Goal: Task Accomplishment & Management: Complete application form

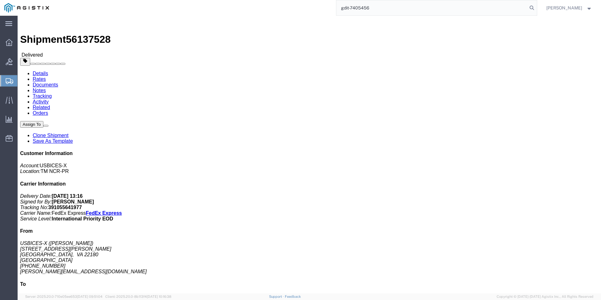
click at [379, 7] on input "gdit-7405456" at bounding box center [431, 7] width 191 height 15
click at [372, 10] on input "gdit-7405456" at bounding box center [431, 7] width 191 height 15
type input "gdit-71363"
click at [528, 8] on icon at bounding box center [532, 7] width 9 height 9
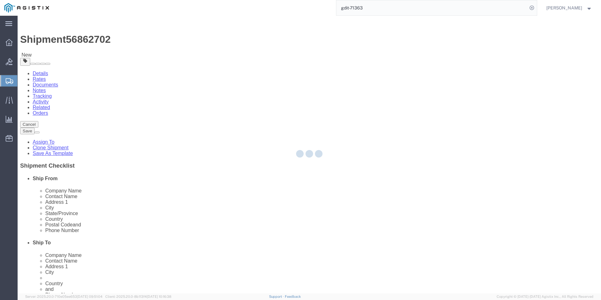
select select "69651"
select select
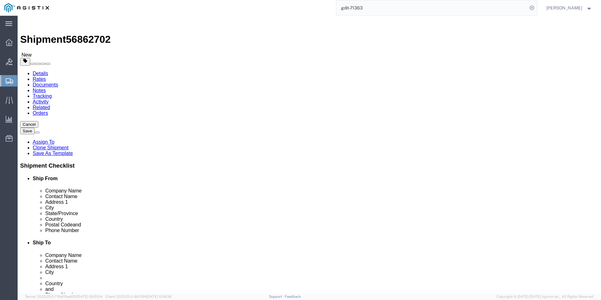
click icon
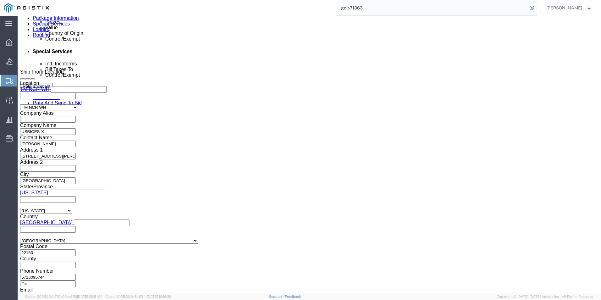
scroll to position [277, 0]
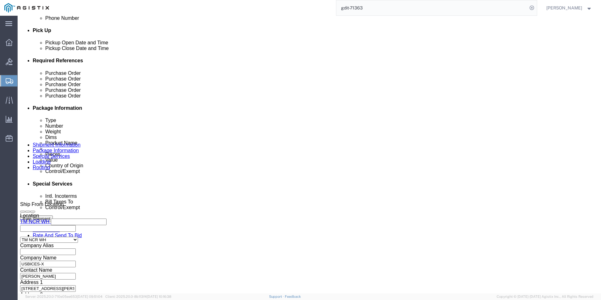
click icon
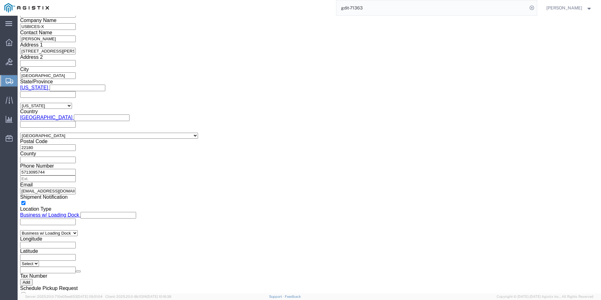
scroll to position [503, 0]
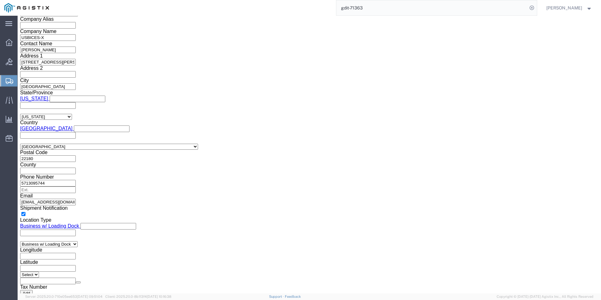
click select "Select ATF BIS DEA EPA FDA FTR ITAR OFAC Other (OPA)"
select select "BIS"
click select "Select ATF BIS DEA EPA FDA FTR ITAR OFAC Other (OPA)"
click select "Select AGR-Agricultural APP-Computers APR-Additional Permissive Exports AVS-Air…"
select select "NLR"
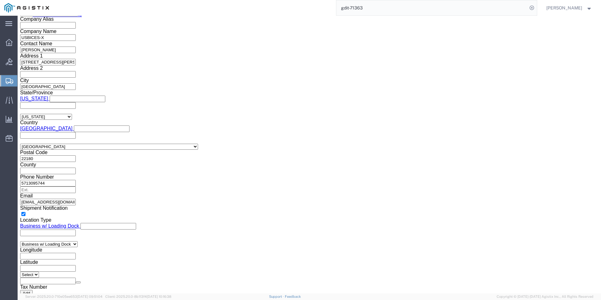
click select "Select AGR-Agricultural APP-Computers APR-Additional Permissive Exports AVS-Air…"
click input "text"
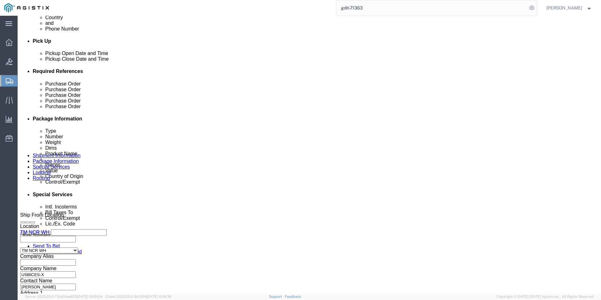
scroll to position [252, 0]
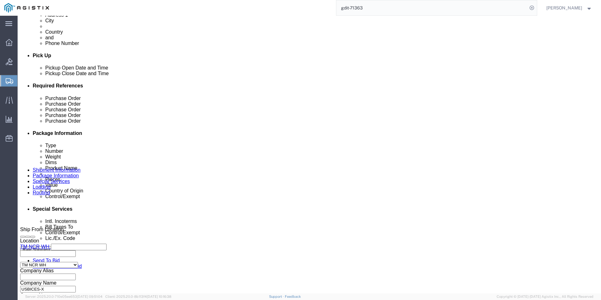
type input "X20251001003039"
click select "Select Carriage Insurance Paid Carriage Paid To Cost and Freight Cost Insurance…"
select select "DDP"
click select "Select Carriage Insurance Paid Carriage Paid To Cost and Freight Cost Insurance…"
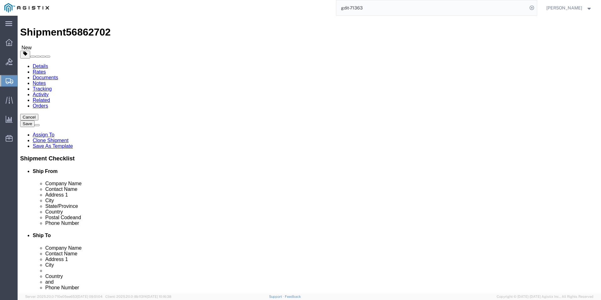
scroll to position [0, 0]
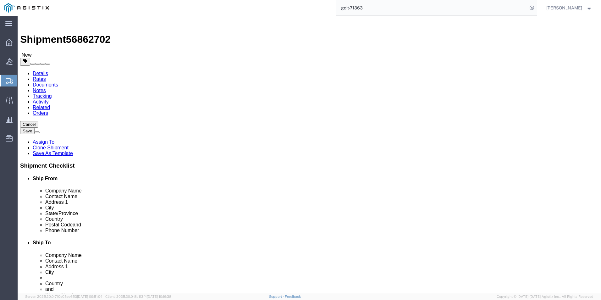
click icon
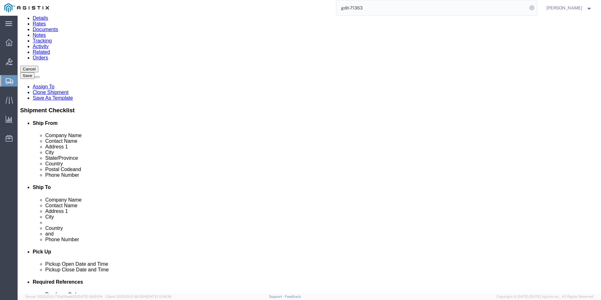
scroll to position [63, 0]
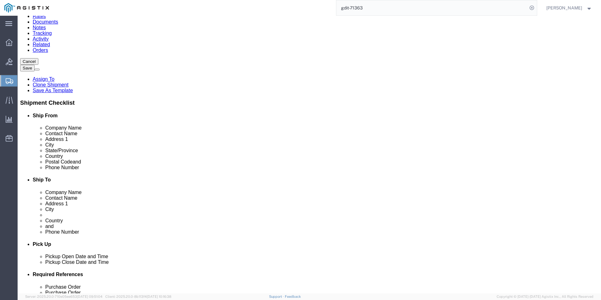
click div "Location My Profile Location Master Location [GEOGRAPHIC_DATA] TM [GEOGRAPHIC_D…"
click link "ADDITIONAL INFORMATION"
click button "Add"
click select "Select EIN EORI TIN VAT Other"
select select "EORI"
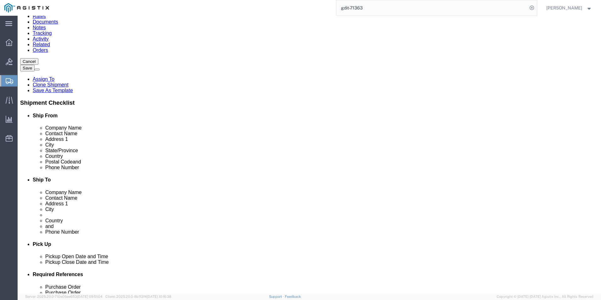
click select "Select EIN EORI TIN VAT Other"
click input "text"
type input "X20261001003039"
click button "Add"
click select "Select EIN EORI TIN VAT Other"
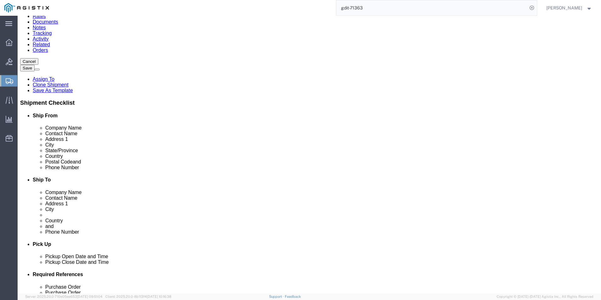
click div "Select EIN EORI TIN VAT Other Tax Number Add Select EIN EORI TIN VAT Other X202…"
click select "Select EIN EORI TIN VAT Other"
select select "Other"
click select "Select EIN EORI TIN VAT Other"
click input "text"
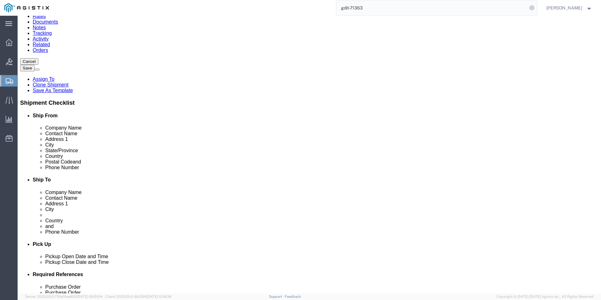
type input "[US_EMPLOYER_IDENTIFICATION_NUMBER]"
click button "Rate Shipment"
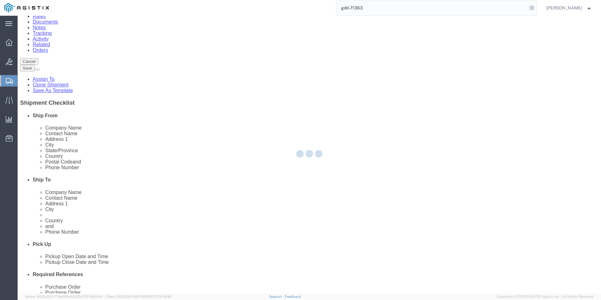
select select
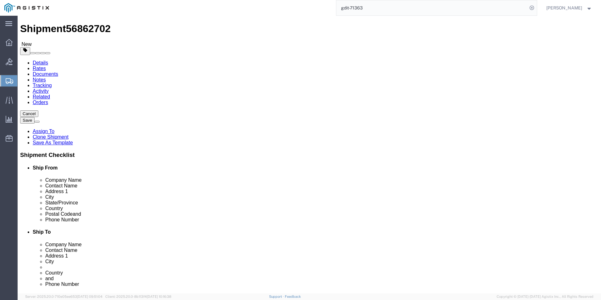
scroll to position [0, 0]
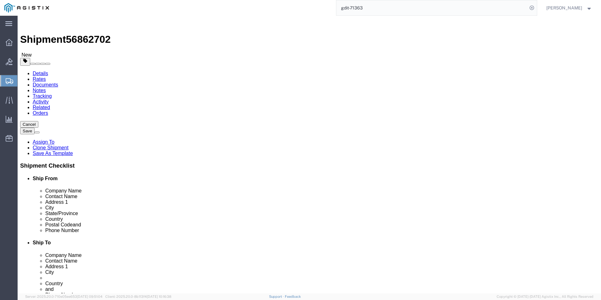
click icon
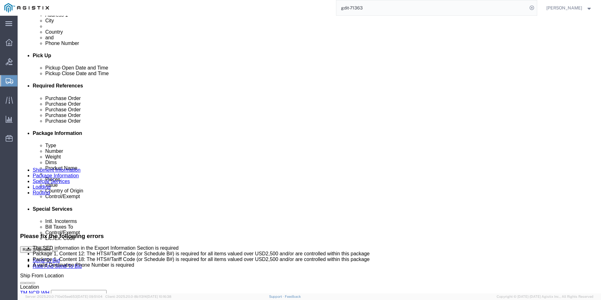
scroll to position [503, 0]
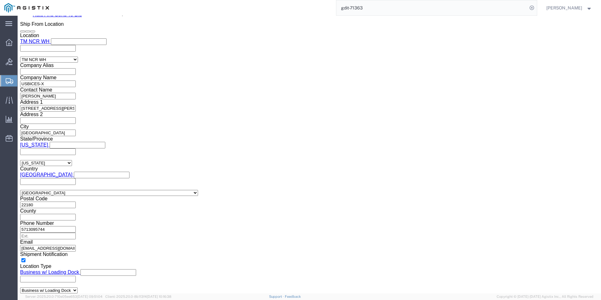
click dd "10.60 USD"
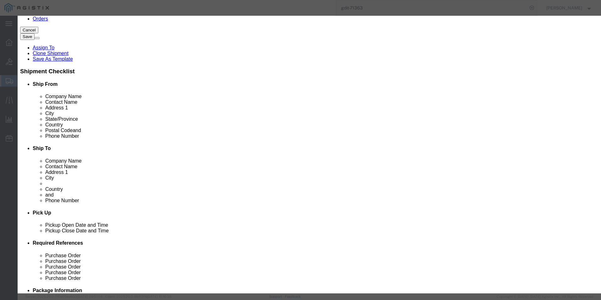
scroll to position [88, 0]
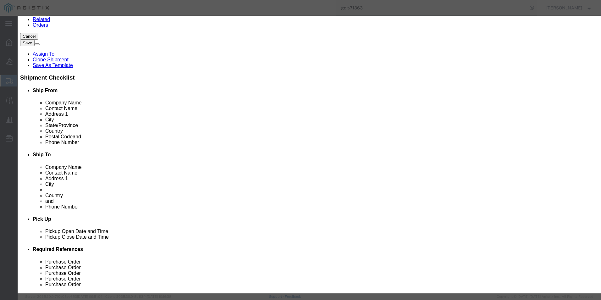
click button "button"
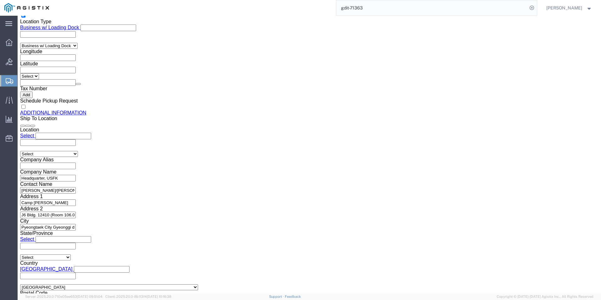
scroll to position [780, 0]
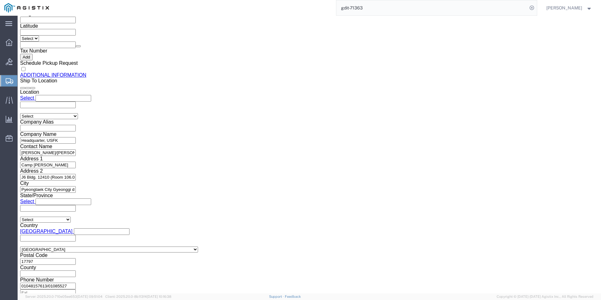
click dd "18.88 USD"
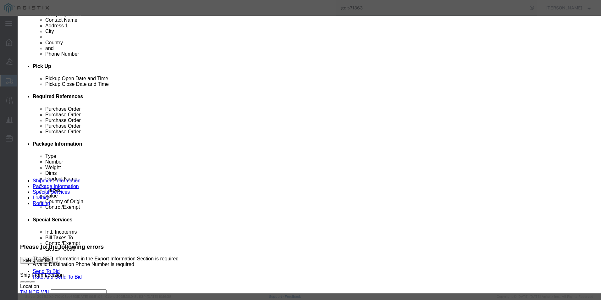
scroll to position [239, 0]
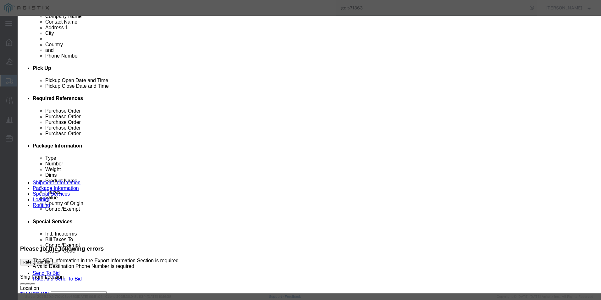
drag, startPoint x: 466, startPoint y: 29, endPoint x: 468, endPoint y: 22, distance: 7.9
click input "text"
drag, startPoint x: 229, startPoint y: 42, endPoint x: 157, endPoint y: 53, distance: 72.4
click div "Product Name GLC-SX-MMD-AO Pieces 300.00 Select Bag Barrels 100Board Feet Bottl…"
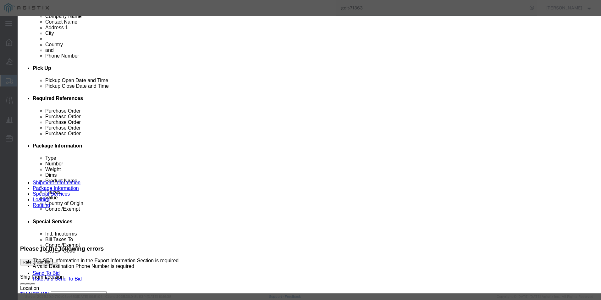
click input "text"
paste input "GLC-SX-MMD-AO"
type input "GLC-SX-MMD-AO"
drag, startPoint x: 227, startPoint y: 43, endPoint x: 163, endPoint y: 52, distance: 64.8
click div "Product Name GLC-SX-MMD-AO Pieces 300.00 Select Bag Barrels 100Board Feet Bottl…"
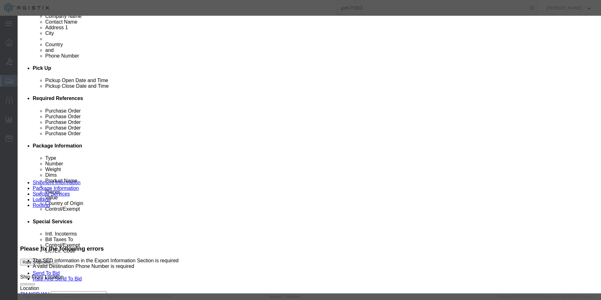
drag, startPoint x: 386, startPoint y: 46, endPoint x: 324, endPoint y: 49, distance: 62.7
click div "Description TRANSCEIVER"
click input "text"
paste input "TRANSCEIVER"
type input "TRANSCEIVER"
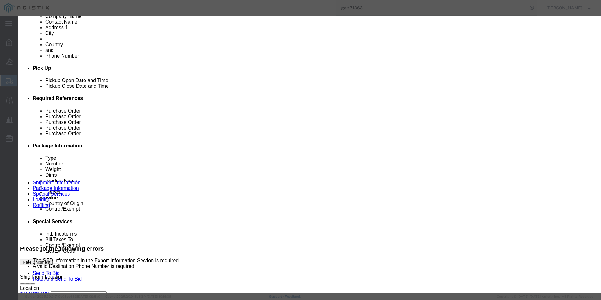
click label
click input "checkbox"
click div "Product Name TRANSCEIVER TRANSCEIVER Pieces 300.00 Select Bag Barrels 100Board …"
click input "checkbox"
checkbox input "false"
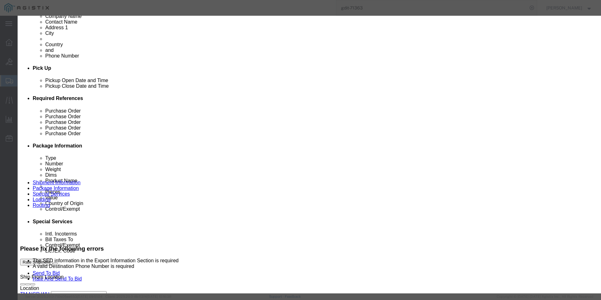
scroll to position [82, 0]
click input "text"
paste input "8517.62.0090"
type input "8517.62.0090"
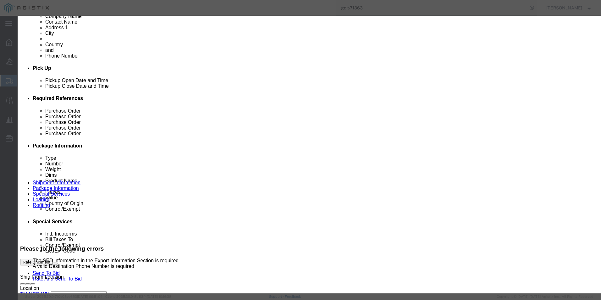
scroll to position [111, 0]
click button "Save & Close"
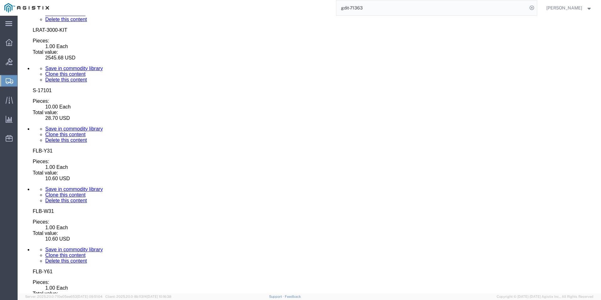
scroll to position [2531, 0]
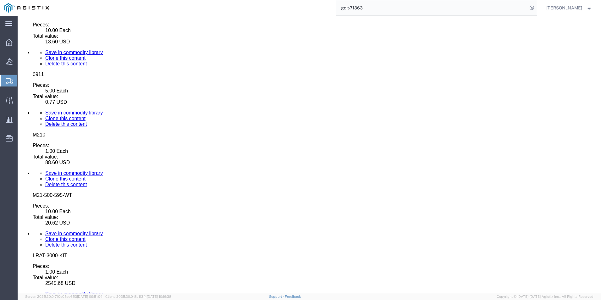
click icon
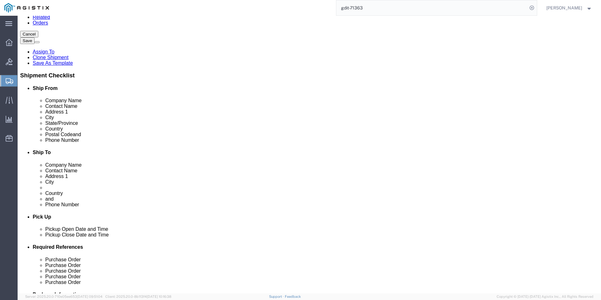
scroll to position [94, 0]
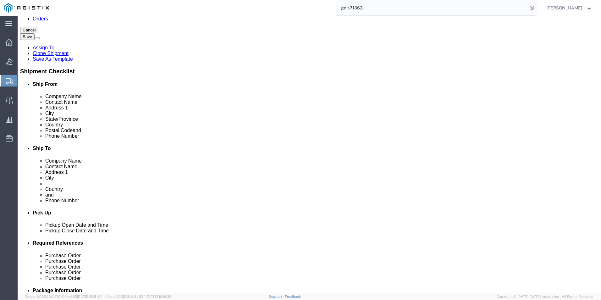
click input "01048157613/01085527"
type input "01048157613"
click div "ADDITIONAL INFORMATION"
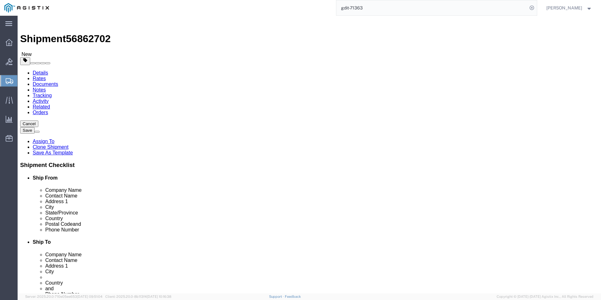
scroll to position [0, 0]
click icon
click link "Special Services"
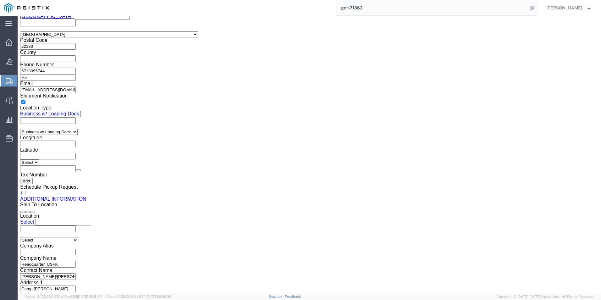
scroll to position [503, 0]
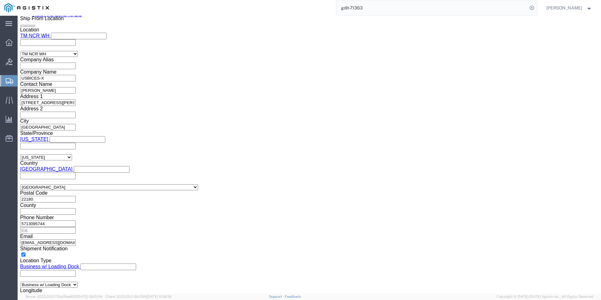
click icon
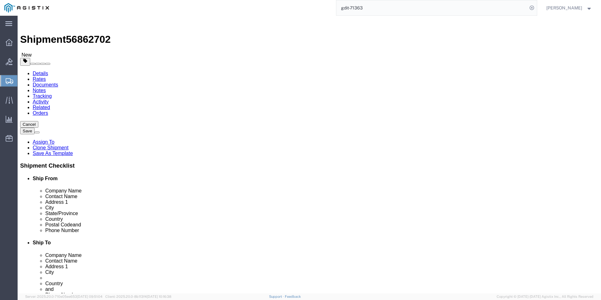
click link "Special Services"
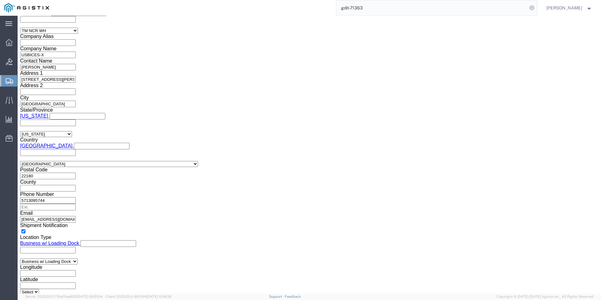
scroll to position [535, 0]
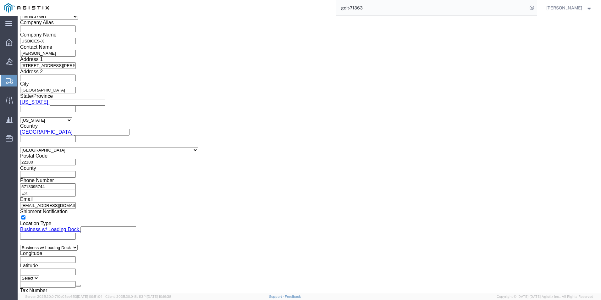
click select "Select AES-Direct EEI Carrier File EEI EEI Exempt"
select select "CFIL"
click select "Select AES-Direct EEI Carrier File EEI EEI Exempt"
click button "Rate Shipment"
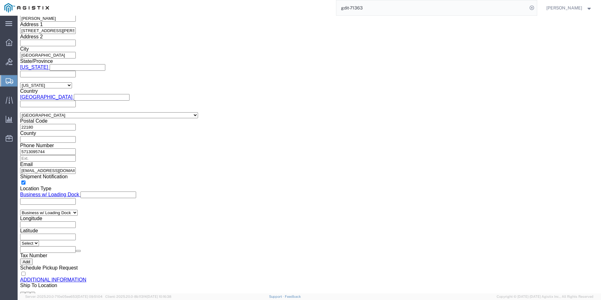
scroll to position [503, 0]
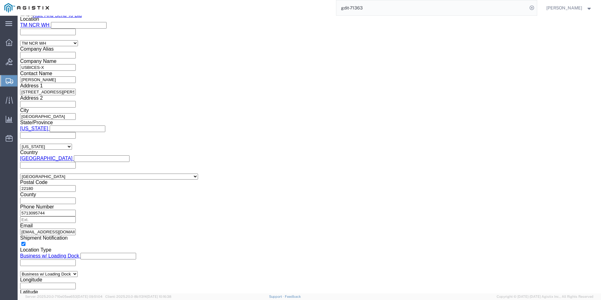
select select "PSNS"
click dd "10.60 USD"
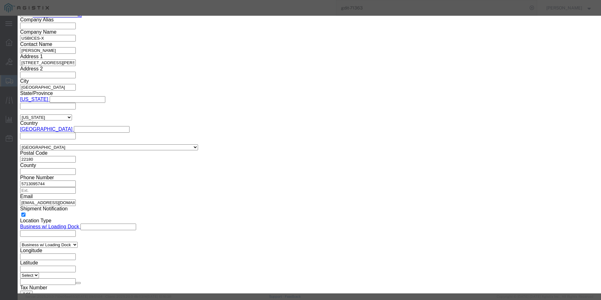
click icon "button"
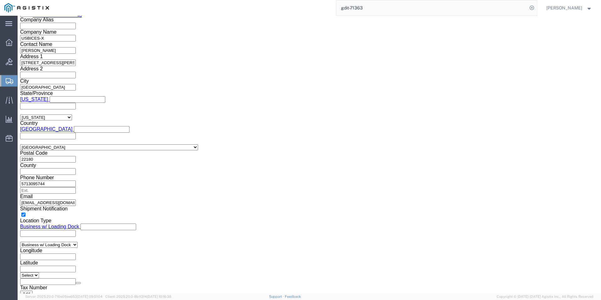
click div "1 x Pallet(s) Standard (Not Stackable) Package Type Select Bale(s) Basket(s) Bo…"
click dd "10.60 USD"
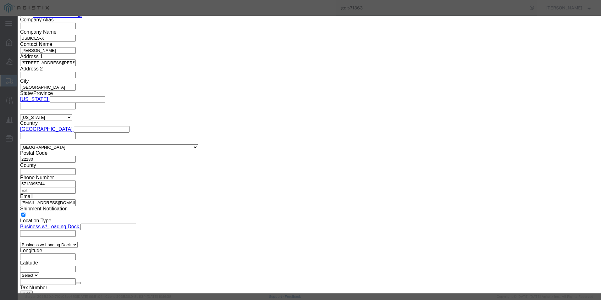
click icon "button"
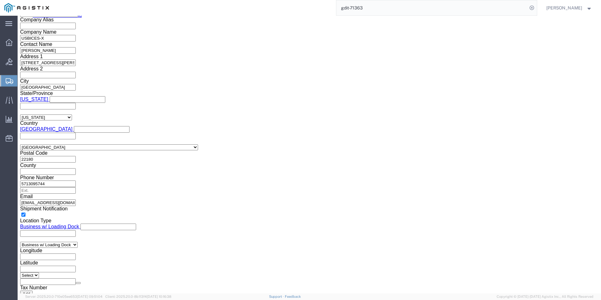
click dd "1.00 Each"
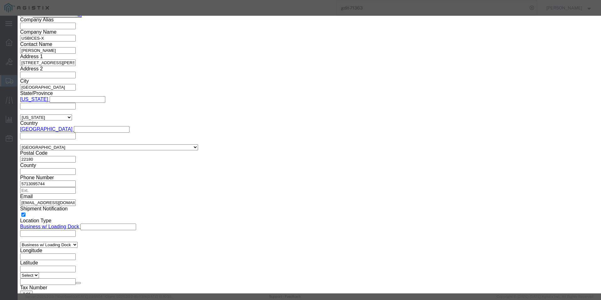
click icon "button"
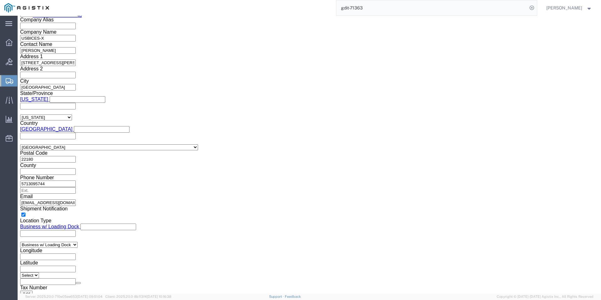
click div "1 x Pallet(s) Standard (Not Stackable) Package Type Select Bale(s) Basket(s) Bo…"
click dd "10.60 USD"
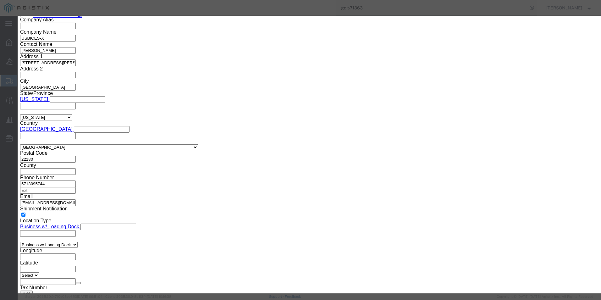
type input "8544"
drag, startPoint x: 319, startPoint y: 19, endPoint x: 321, endPoint y: 25, distance: 6.0
click icon "button"
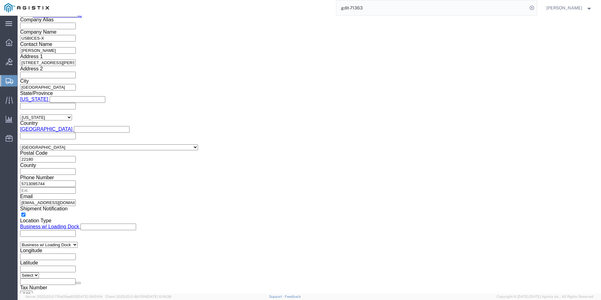
click dd "1.00 Each"
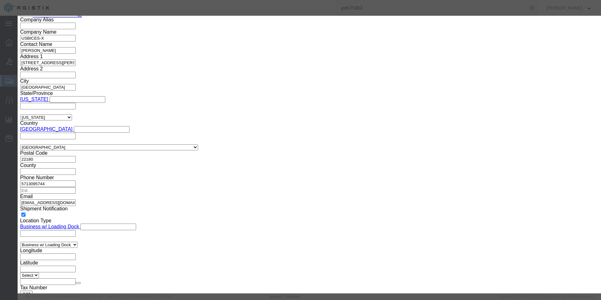
click button "button"
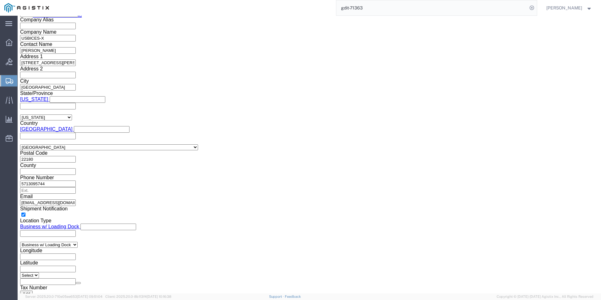
click dd "10.60 USD"
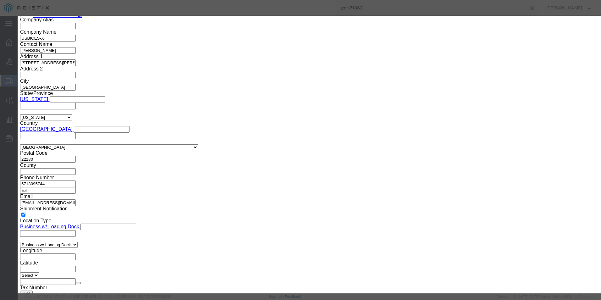
click icon "button"
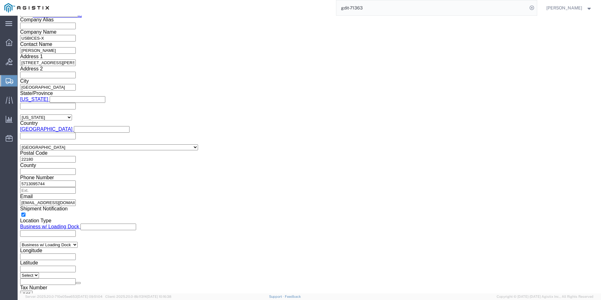
click dd "10.60 USD"
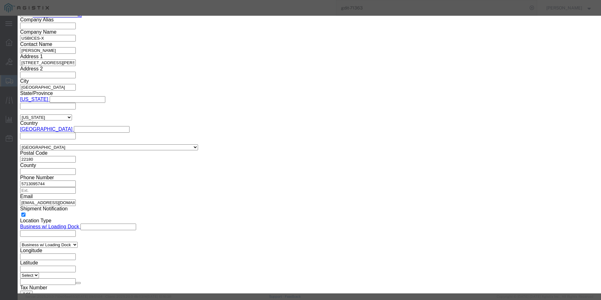
click button "button"
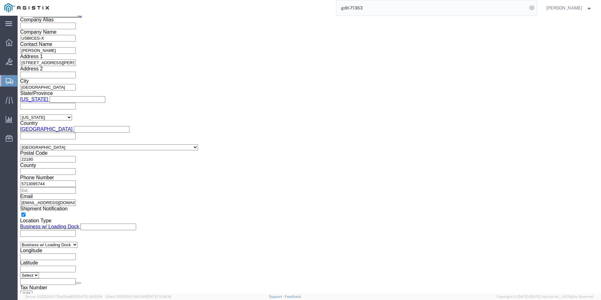
click dd "1.00 Each"
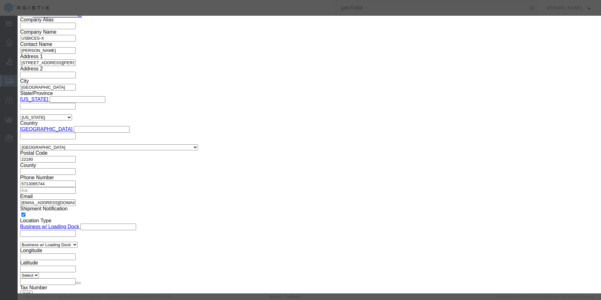
click icon "button"
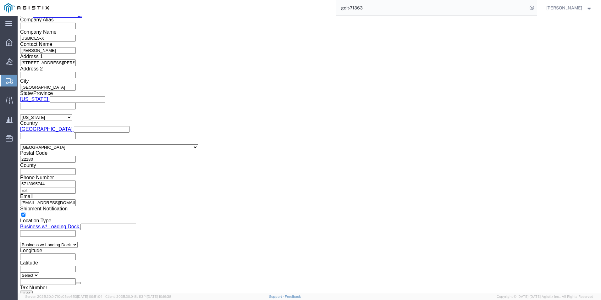
click div "Pieces: 1.00 Each Total value: 10.60 USD"
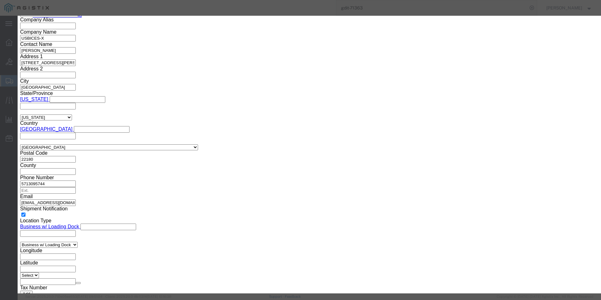
type input "854442"
type input "8544420000"
click button "Save & Close"
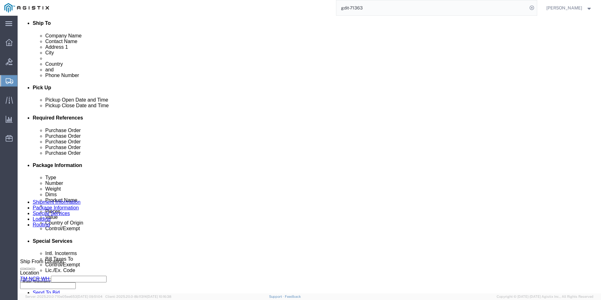
scroll to position [0, 0]
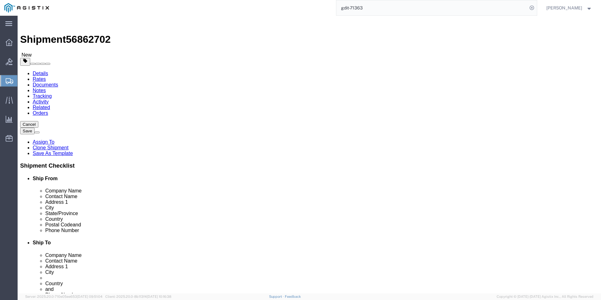
click button "Rate Shipment"
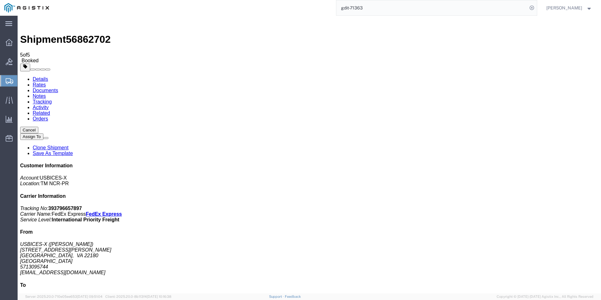
checkbox input "true"
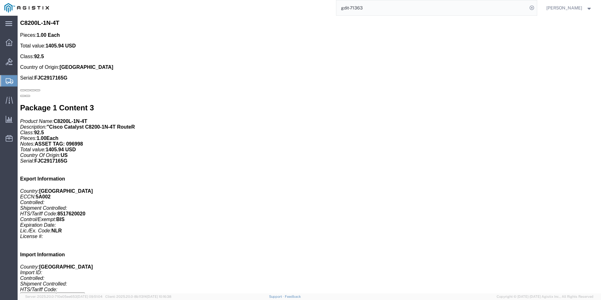
scroll to position [2013, 0]
